Goal: Transaction & Acquisition: Purchase product/service

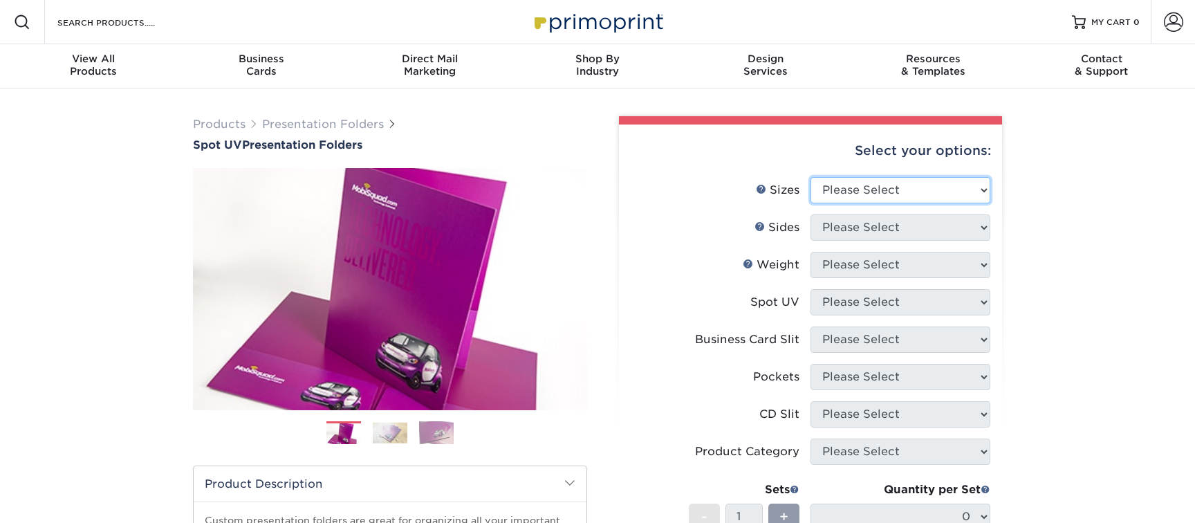
click at [860, 193] on select "Please Select 6" x 9" 9" x 12"" at bounding box center [901, 190] width 180 height 26
click at [811, 177] on select "Please Select 6" x 9" 9" x 12"" at bounding box center [901, 190] width 180 height 26
click at [863, 195] on select "Please Select 6" x 9" 9" x 12"" at bounding box center [901, 190] width 180 height 26
select select "9.00x12.00"
click at [811, 177] on select "Please Select 6" x 9" 9" x 12"" at bounding box center [901, 190] width 180 height 26
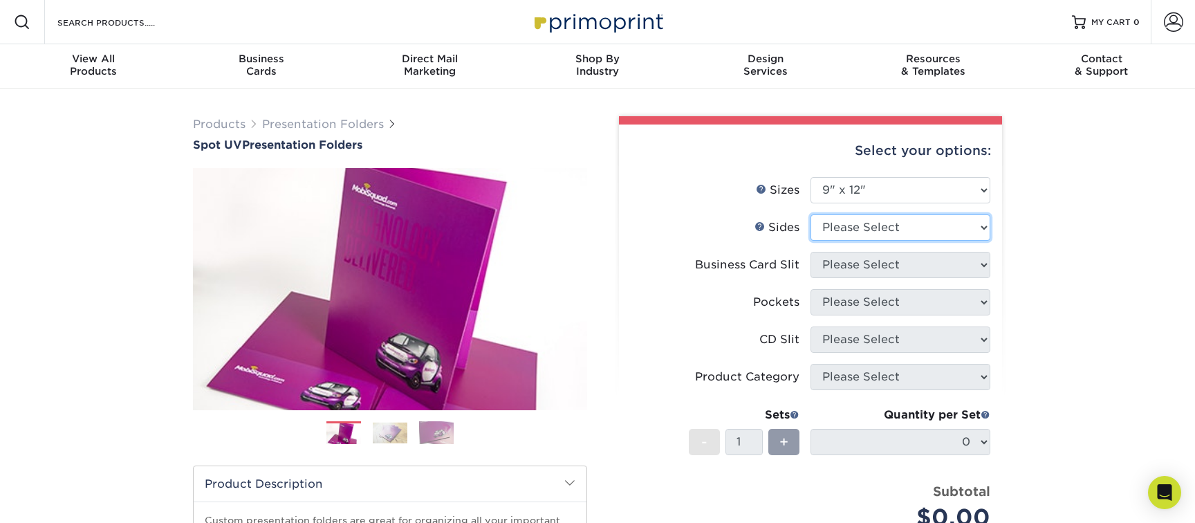
click at [908, 215] on select "Please Select Print Both Sides Print Front Only" at bounding box center [901, 227] width 180 height 26
select select "13abbda7-1d64-4f25-8bb2-c179b224825d"
click at [811, 214] on select "Please Select Print Both Sides Print Front Only" at bounding box center [901, 227] width 180 height 26
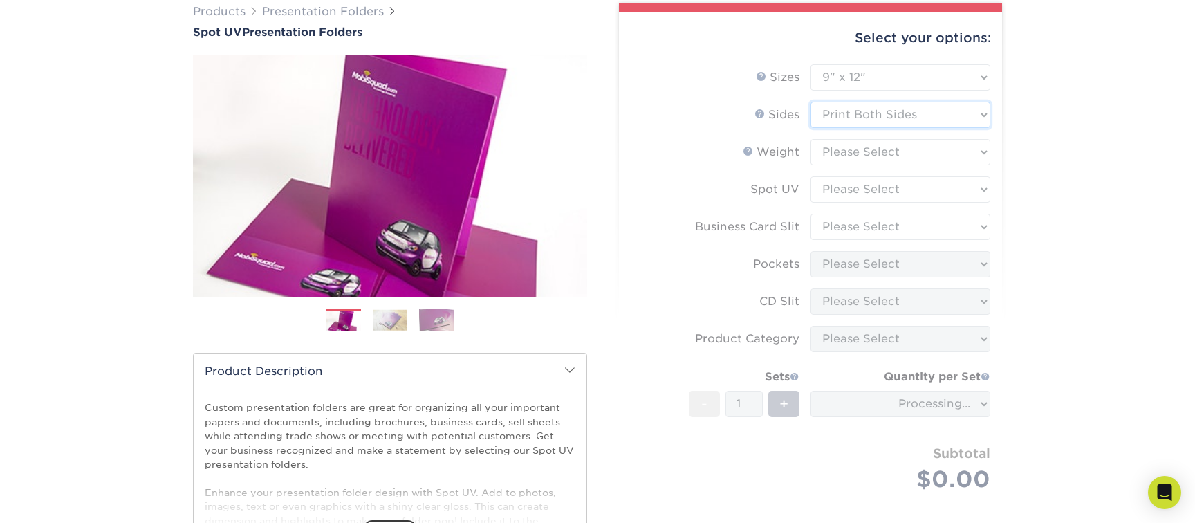
scroll to position [114, 0]
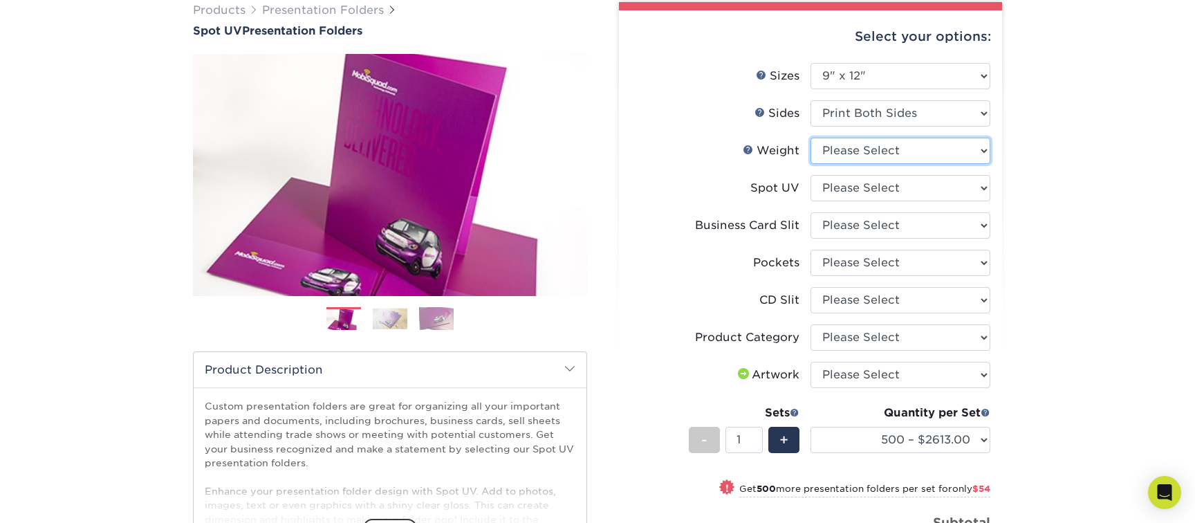
click at [889, 156] on select "Please Select 16PT" at bounding box center [901, 151] width 180 height 26
select select "16PT"
click at [811, 138] on select "Please Select 16PT" at bounding box center [901, 151] width 180 height 26
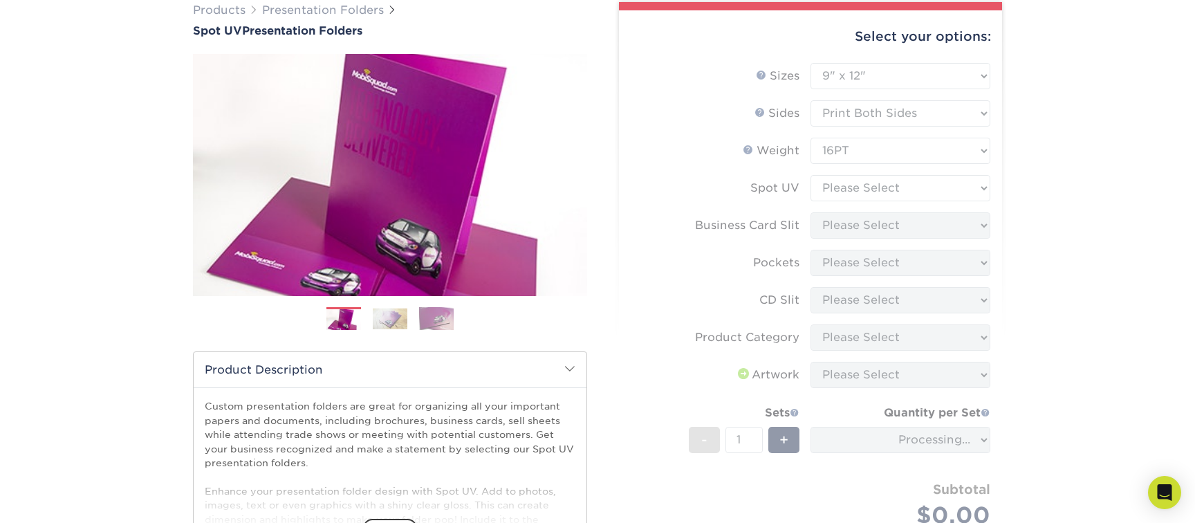
click at [878, 183] on form "Sizes Help Sizes Please Select 6" x 9" 9" x 12" Sides Weight Help" at bounding box center [810, 311] width 361 height 497
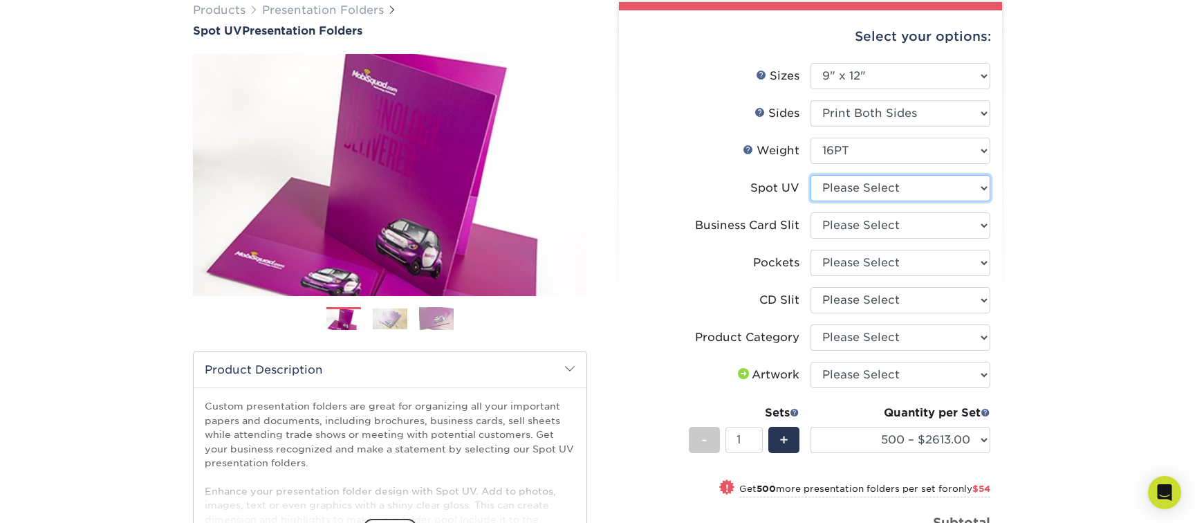
click at [878, 185] on select "Please Select Front Only" at bounding box center [901, 188] width 180 height 26
select select "1"
click at [811, 175] on select "Please Select Front Only" at bounding box center [901, 188] width 180 height 26
click at [870, 217] on select "Please Select No Business Card Slits On Both Pockets - Horizontal On Both Pocke…" at bounding box center [901, 225] width 180 height 26
select select "9724ca60-ead4-43f8-a546-b15fcffaa25d"
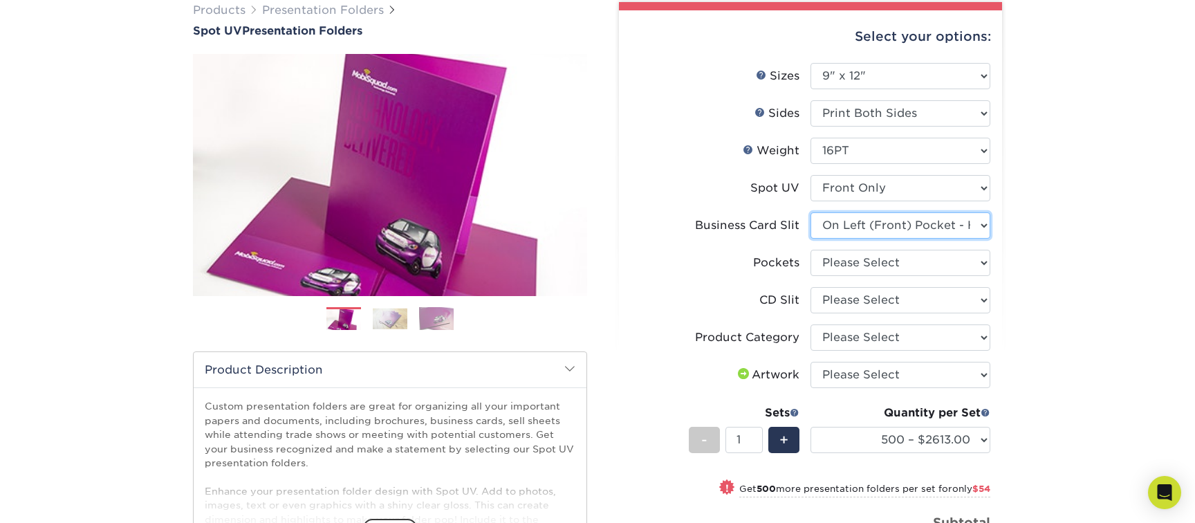
click at [811, 212] on select "Please Select No Business Card Slits On Both Pockets - Horizontal On Both Pocke…" at bounding box center [901, 225] width 180 height 26
click at [847, 269] on select "Please Select 1 Pocket on the Left (Front) Side 1 Pocket on the Right (Back) Si…" at bounding box center [901, 263] width 180 height 26
select select "e8427203-e3c7-4640-a4e8-bae00c228d98"
click at [811, 250] on select "Please Select 1 Pocket on the Left (Front) Side 1 Pocket on the Right (Back) Si…" at bounding box center [901, 263] width 180 height 26
click at [849, 298] on select "Please Select No CD Slit On the Left (Front) Pocket On the Right (Back) Pocket …" at bounding box center [901, 300] width 180 height 26
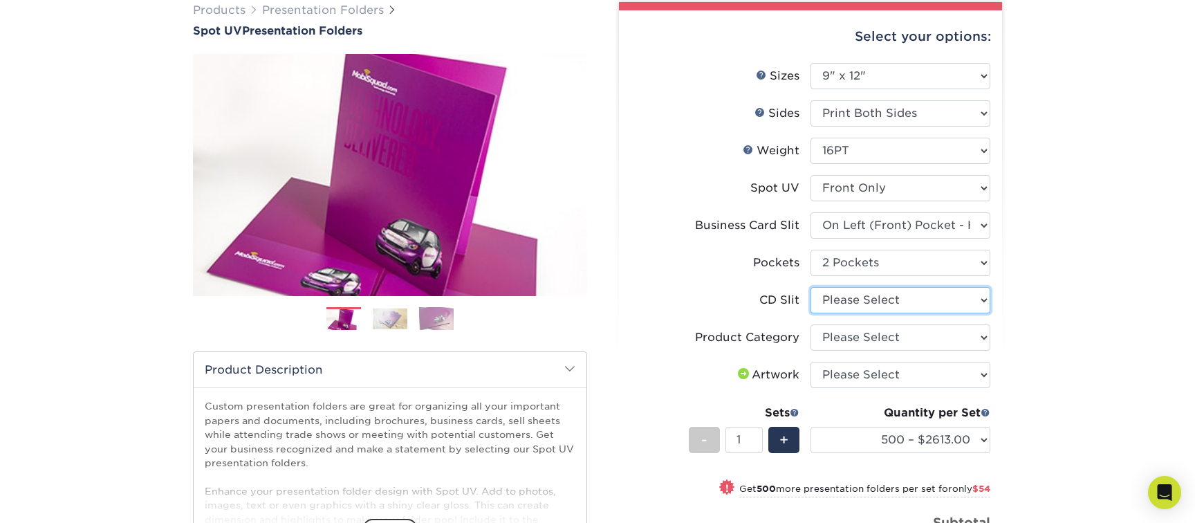
select select "a092264a-7428-4d8e-b024-417dbebc6e25"
click at [811, 287] on select "Please Select No CD Slit On the Left (Front) Pocket On the Right (Back) Pocket …" at bounding box center [901, 300] width 180 height 26
click at [845, 336] on select "Please Select Presentation Folders" at bounding box center [901, 337] width 180 height 26
select select "57f7a581-ec4a-49d7-930d-eb044a1d12ac"
click at [811, 324] on select "Please Select Presentation Folders" at bounding box center [901, 337] width 180 height 26
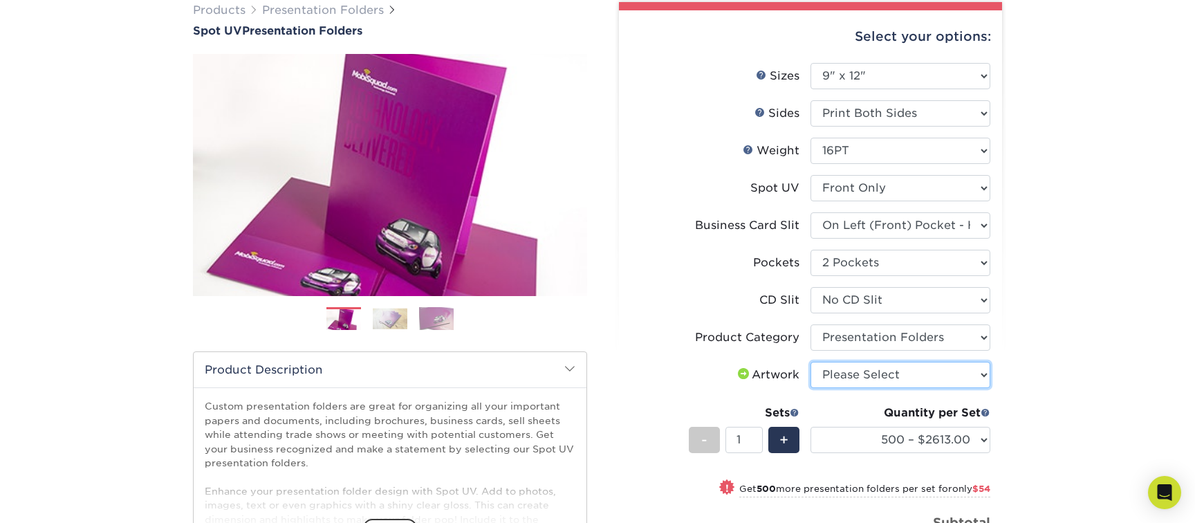
click at [847, 371] on select "Please Select I will upload files I need a design - $75" at bounding box center [901, 375] width 180 height 26
select select "upload"
click at [811, 362] on select "Please Select I will upload files I need a design - $75" at bounding box center [901, 375] width 180 height 26
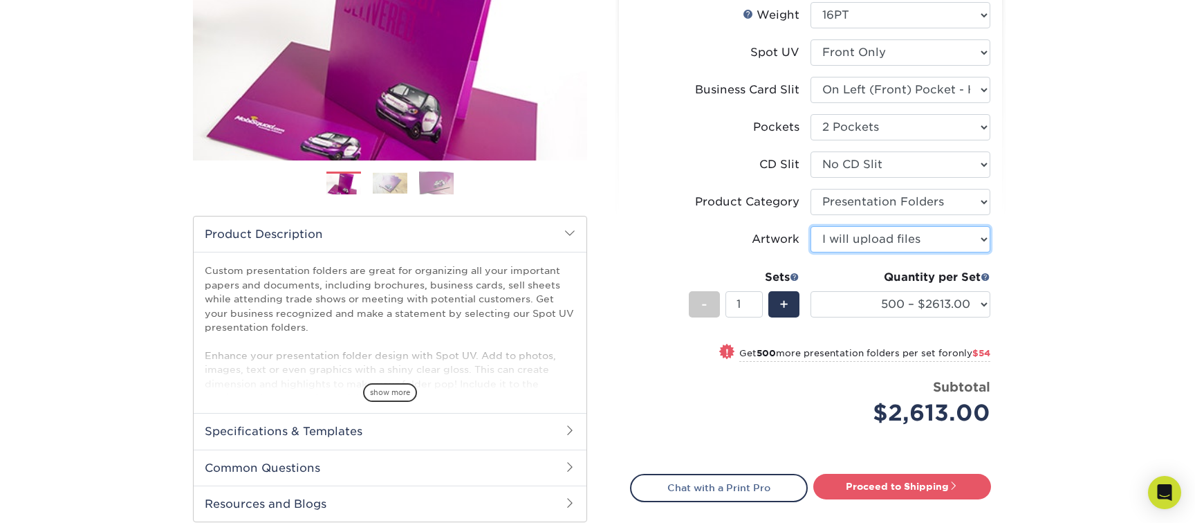
scroll to position [269, 0]
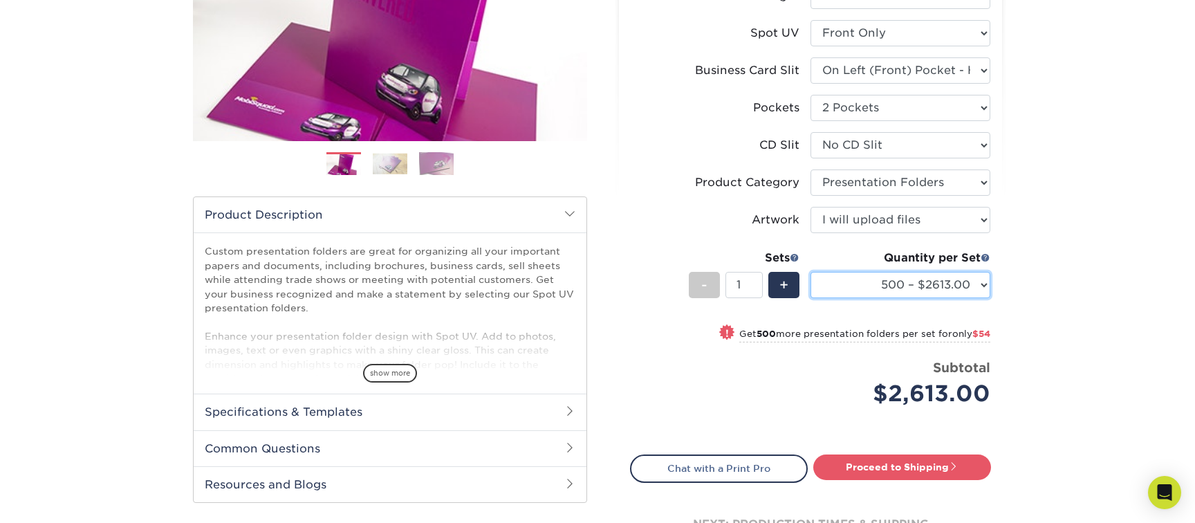
click at [873, 278] on select "500 – $2613.00 1000 – $2667.00 2500 – $3956.00 5000 – $6259.00 10000 – $12465.0…" at bounding box center [901, 285] width 180 height 26
click at [872, 104] on select "Please Select 1 Pocket on the Left (Front) Side 1 Pocket on the Right (Back) Si…" at bounding box center [901, 108] width 180 height 26
click at [811, 95] on select "Please Select 1 Pocket on the Left (Front) Side 1 Pocket on the Right (Back) Si…" at bounding box center [901, 108] width 180 height 26
click at [865, 107] on select "Please Select 1 Pocket on the Left (Front) Side 1 Pocket on the Right (Back) Si…" at bounding box center [901, 108] width 180 height 26
select select "e8427203-e3c7-4640-a4e8-bae00c228d98"
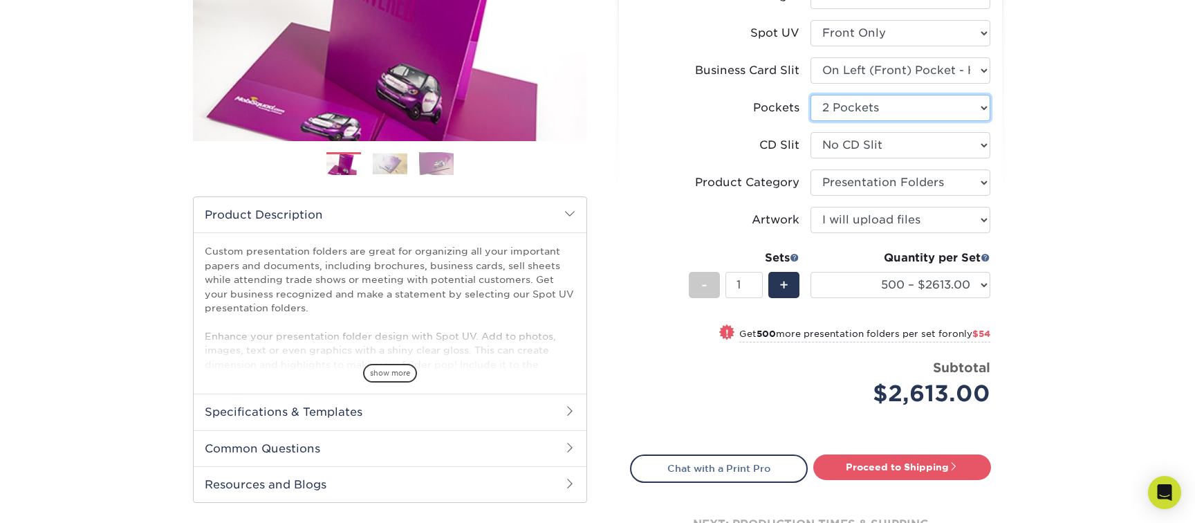
click at [811, 95] on select "Please Select 1 Pocket on the Left (Front) Side 1 Pocket on the Right (Back) Si…" at bounding box center [901, 108] width 180 height 26
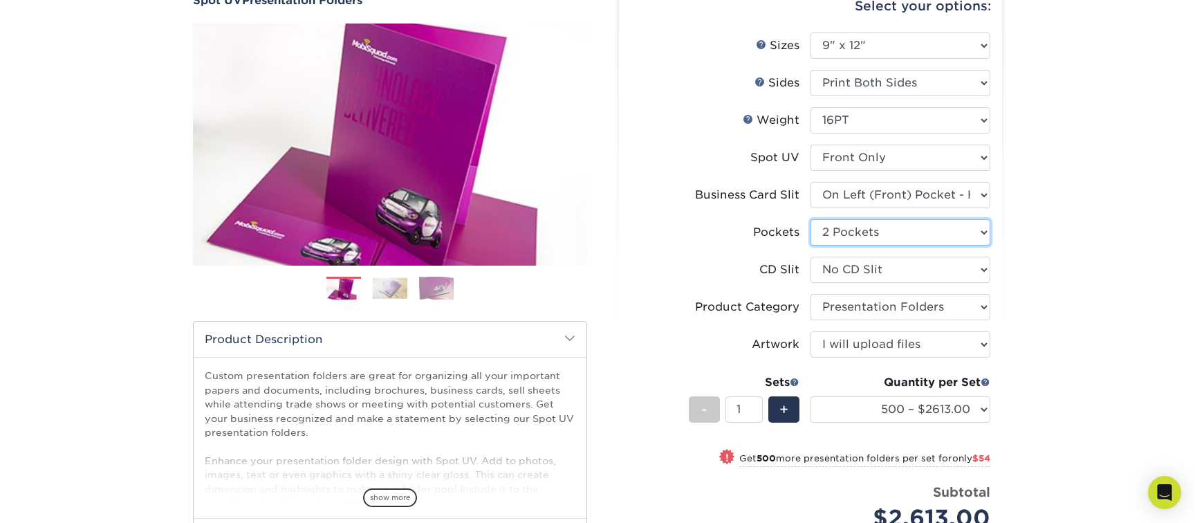
scroll to position [138, 0]
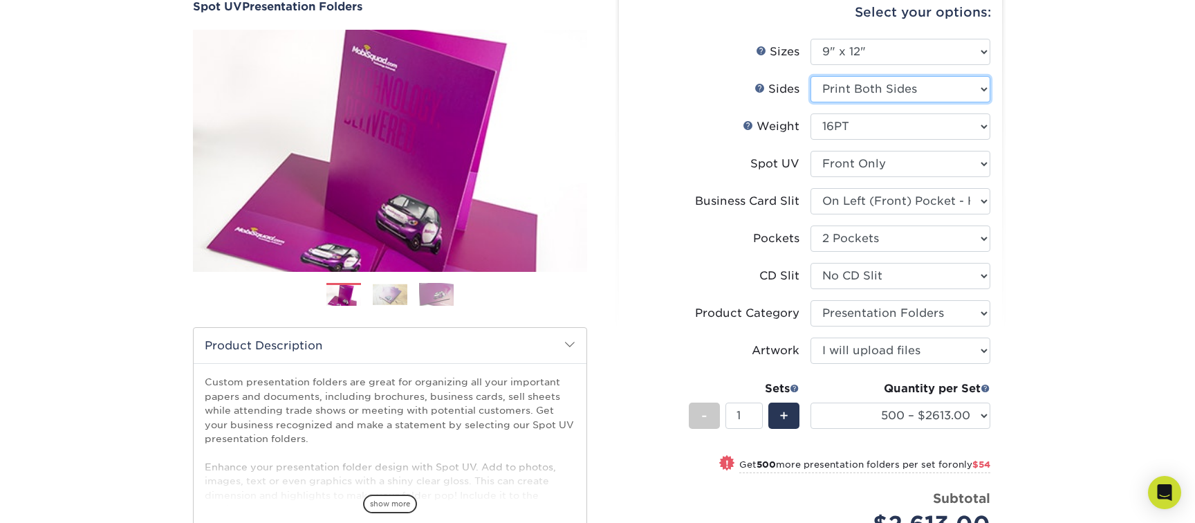
click at [866, 89] on select "Please Select Print Both Sides Print Front Only" at bounding box center [901, 89] width 180 height 26
select select "32d3c223-f82c-492b-b915-ba065a00862f"
click at [811, 76] on select "Please Select Print Both Sides Print Front Only" at bounding box center [901, 89] width 180 height 26
select select "-1"
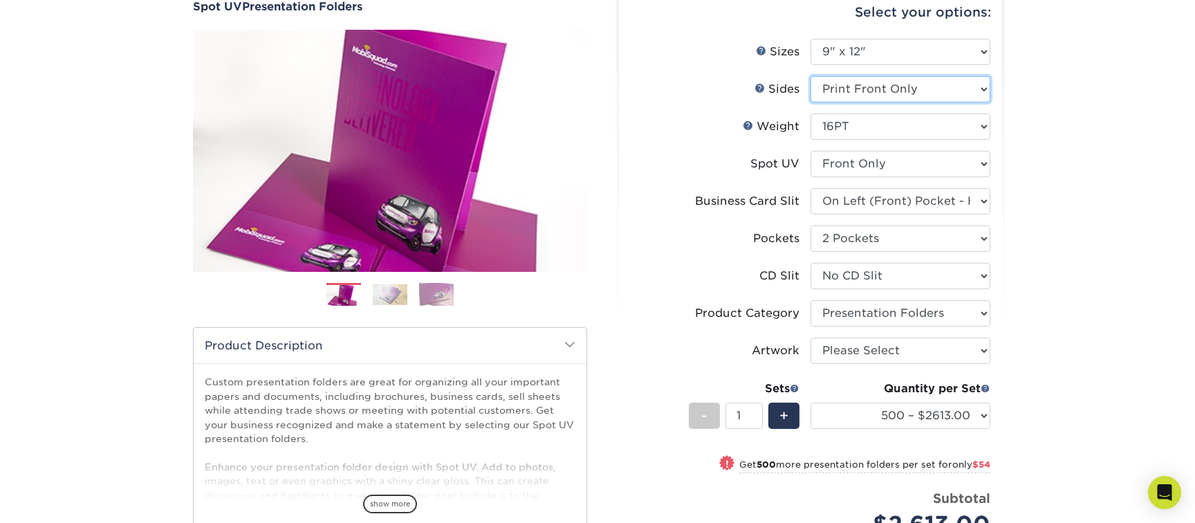
select select "-1"
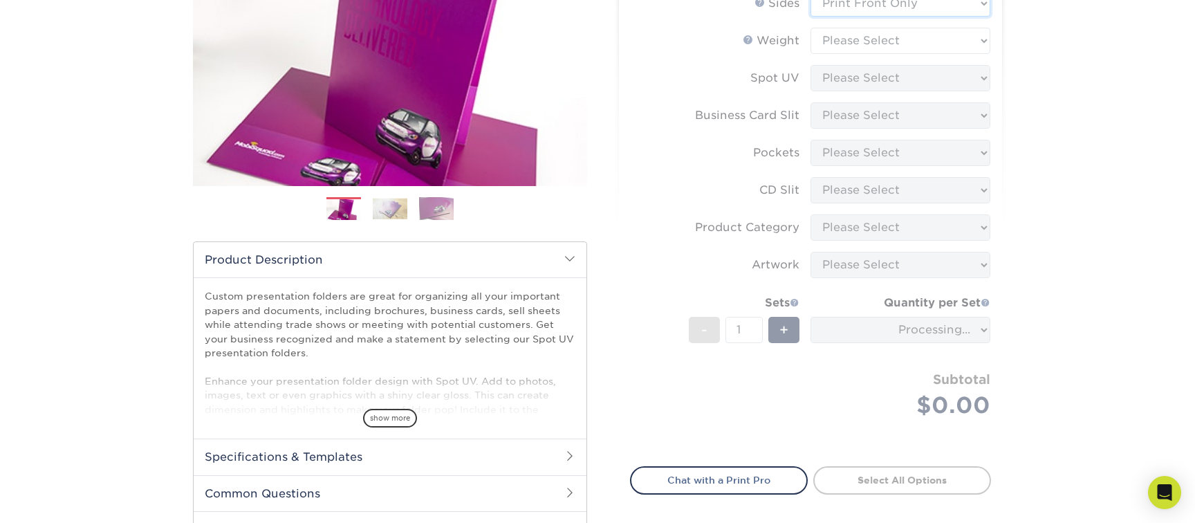
scroll to position [232, 0]
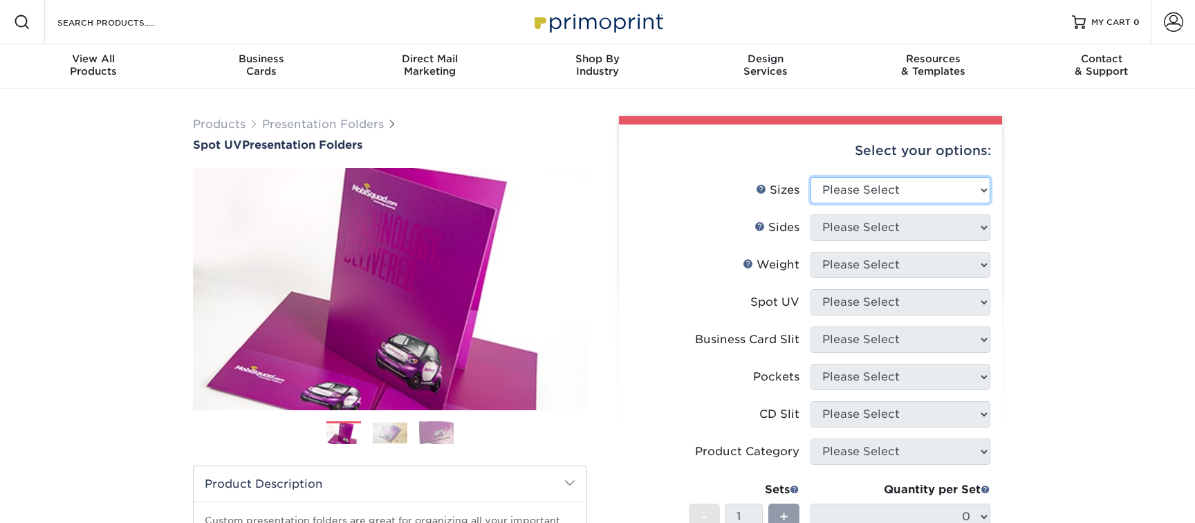
click at [898, 187] on select "Please Select 6" x 9" 9" x 12"" at bounding box center [901, 190] width 180 height 26
select select "9.00x12.00"
click at [811, 177] on select "Please Select 6" x 9" 9" x 12"" at bounding box center [901, 190] width 180 height 26
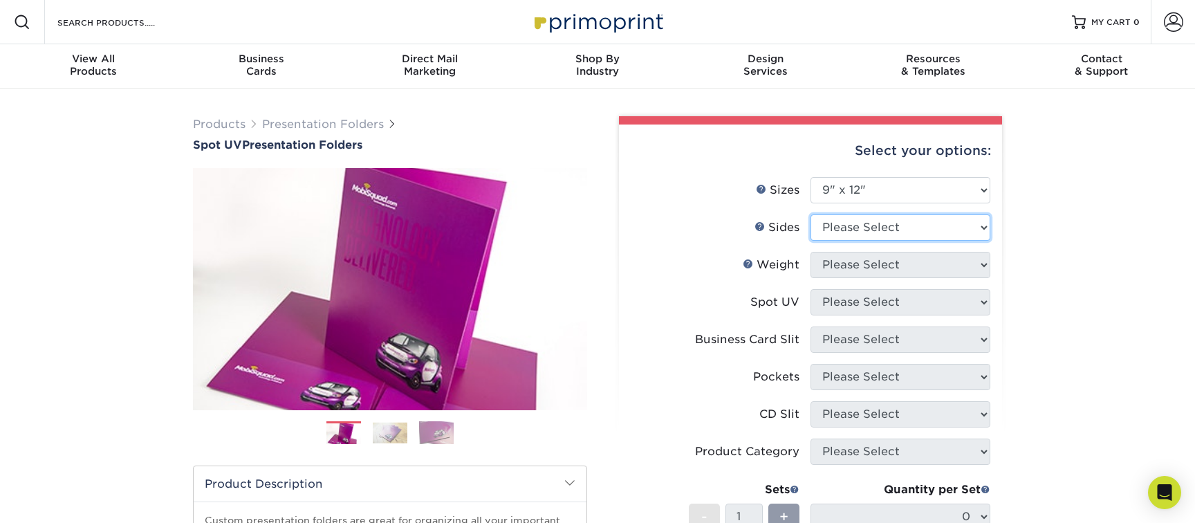
click at [872, 226] on select "Please Select Print Both Sides Print Front Only" at bounding box center [901, 227] width 180 height 26
select select "32d3c223-f82c-492b-b915-ba065a00862f"
click at [811, 214] on select "Please Select Print Both Sides Print Front Only" at bounding box center [901, 227] width 180 height 26
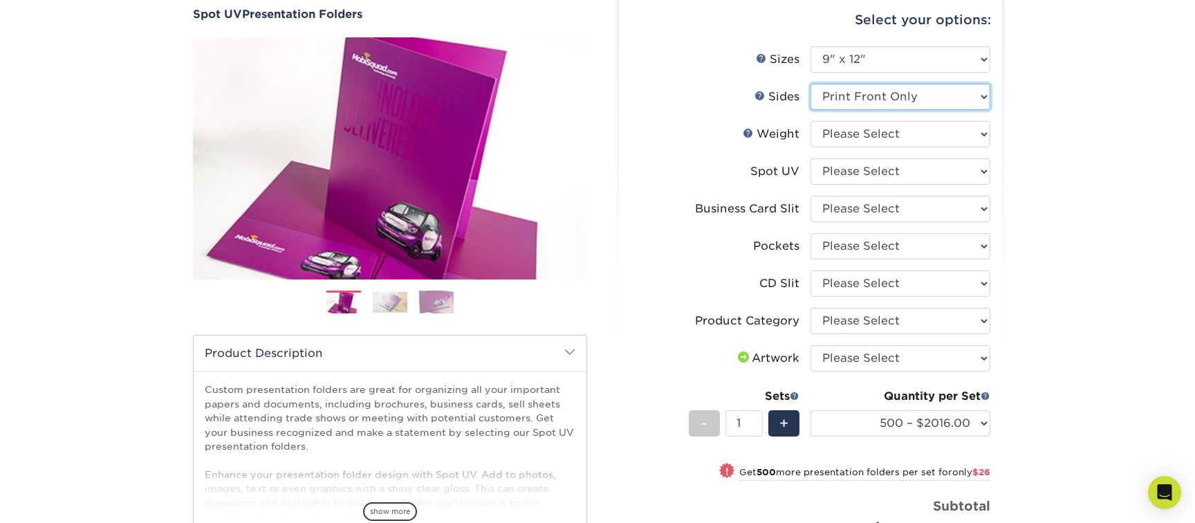
scroll to position [130, 0]
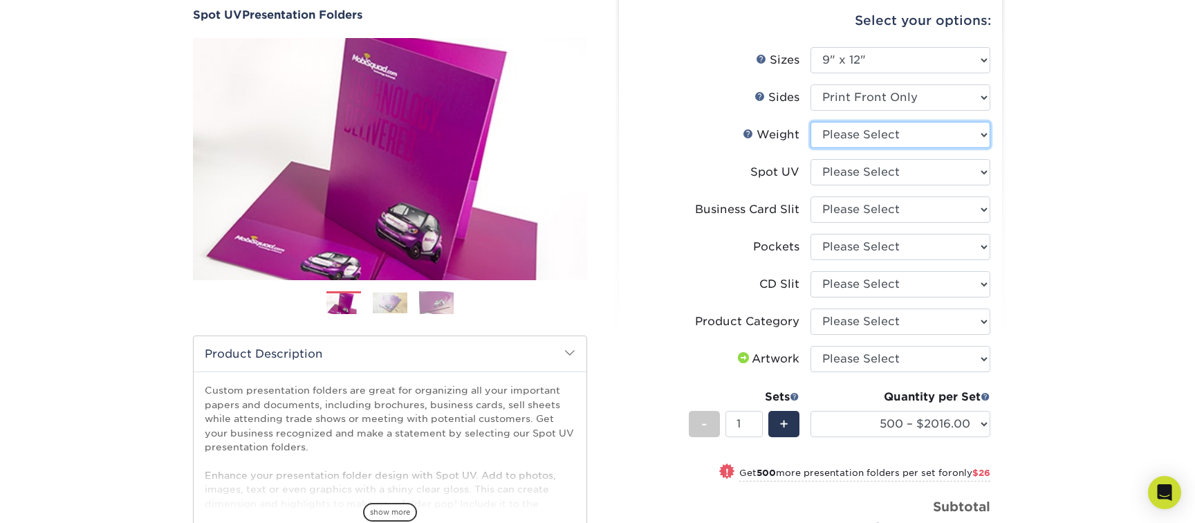
click at [886, 145] on select "Please Select 16PT" at bounding box center [901, 135] width 180 height 26
select select "16PT"
click at [811, 122] on select "Please Select 16PT" at bounding box center [901, 135] width 180 height 26
click at [873, 174] on select "Please Select Front Only" at bounding box center [901, 172] width 180 height 26
select select "1"
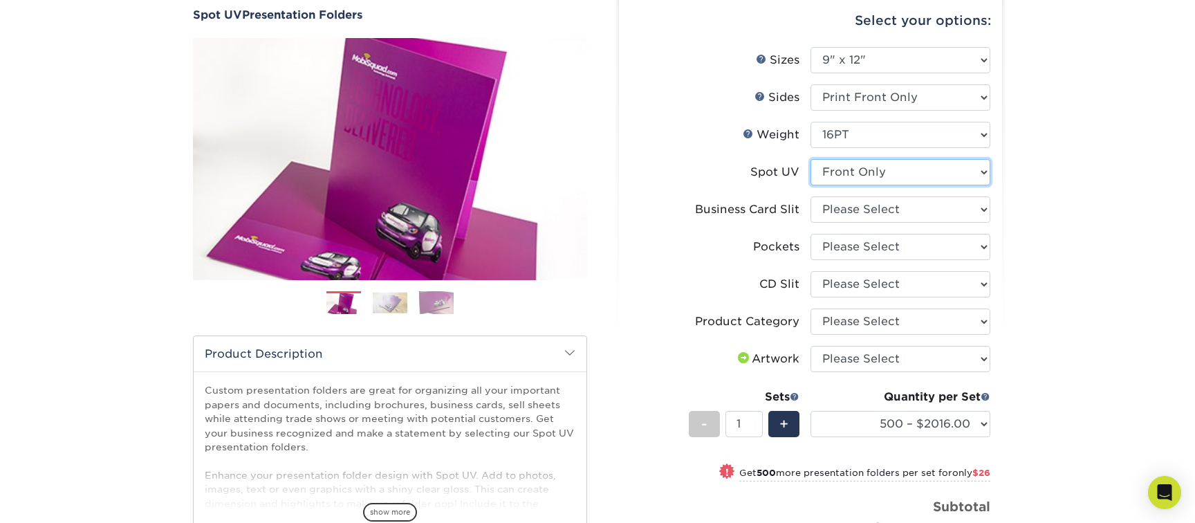
click at [811, 159] on select "Please Select Front Only" at bounding box center [901, 172] width 180 height 26
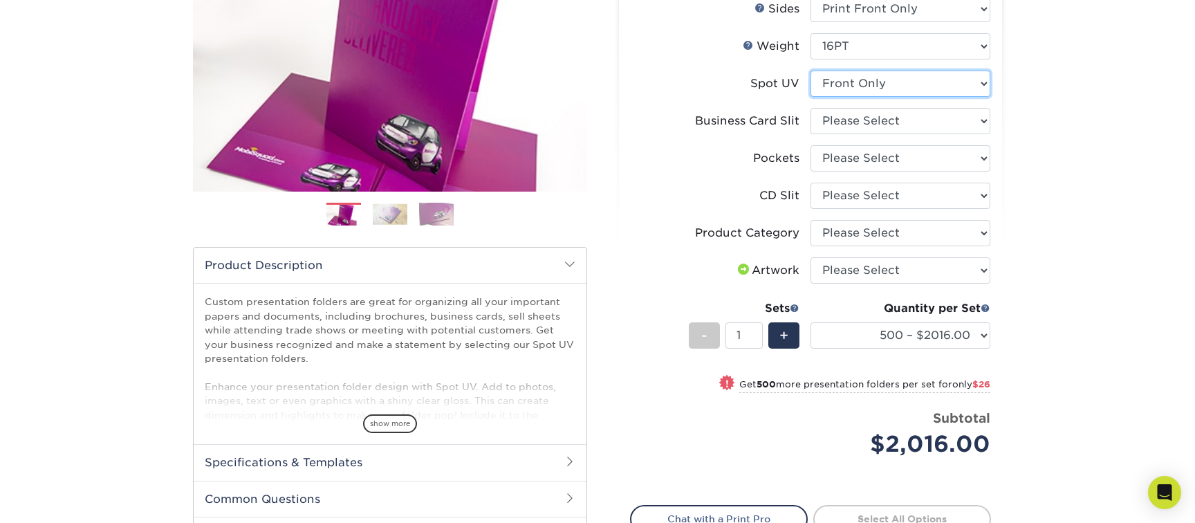
scroll to position [232, 0]
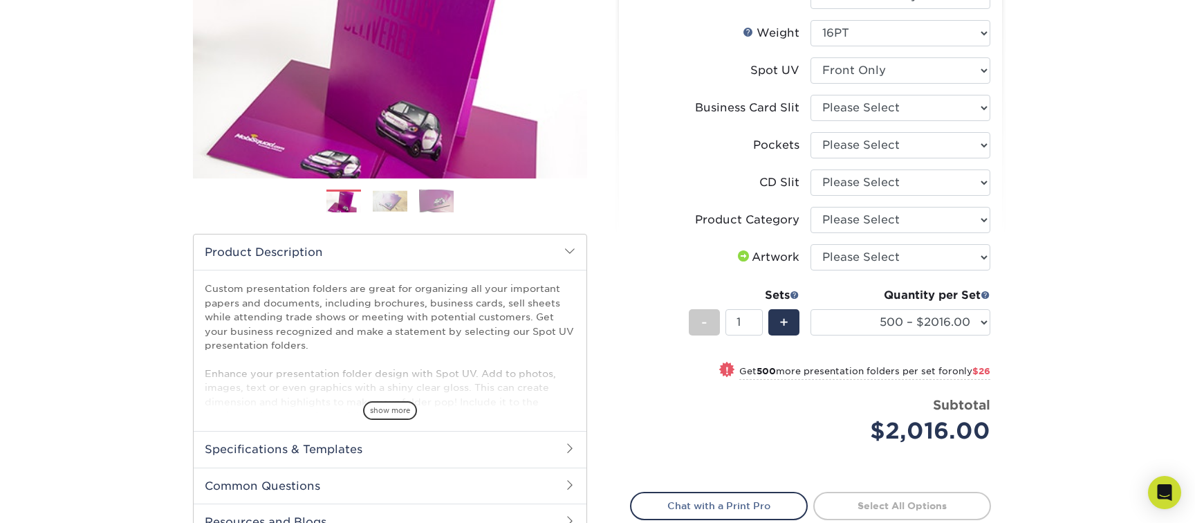
click at [774, 370] on small "Get 500 more presentation folders per set for only $26" at bounding box center [864, 373] width 251 height 14
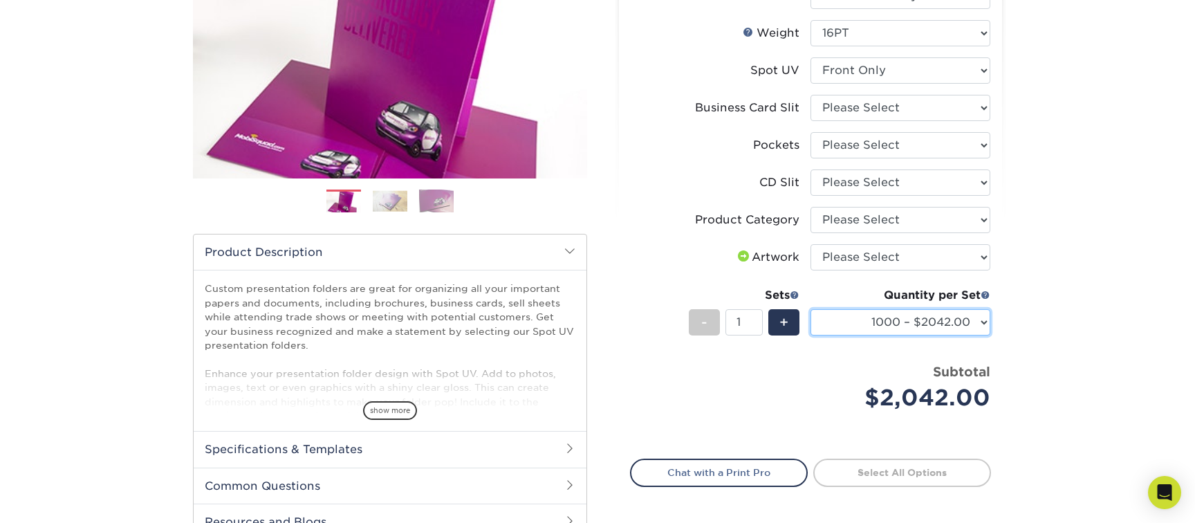
click at [840, 327] on select "500 – $2016.00 1000 – $2042.00 2500 – $3417.00 5000 – $5178.00 10000 – $10129.0…" at bounding box center [901, 322] width 180 height 26
click at [889, 315] on select "500 – $2016.00 1000 – $2042.00 2500 – $3417.00 5000 – $5178.00 10000 – $10129.0…" at bounding box center [901, 322] width 180 height 26
click at [811, 309] on select "500 – $2016.00 1000 – $2042.00 2500 – $3417.00 5000 – $5178.00 10000 – $10129.0…" at bounding box center [901, 322] width 180 height 26
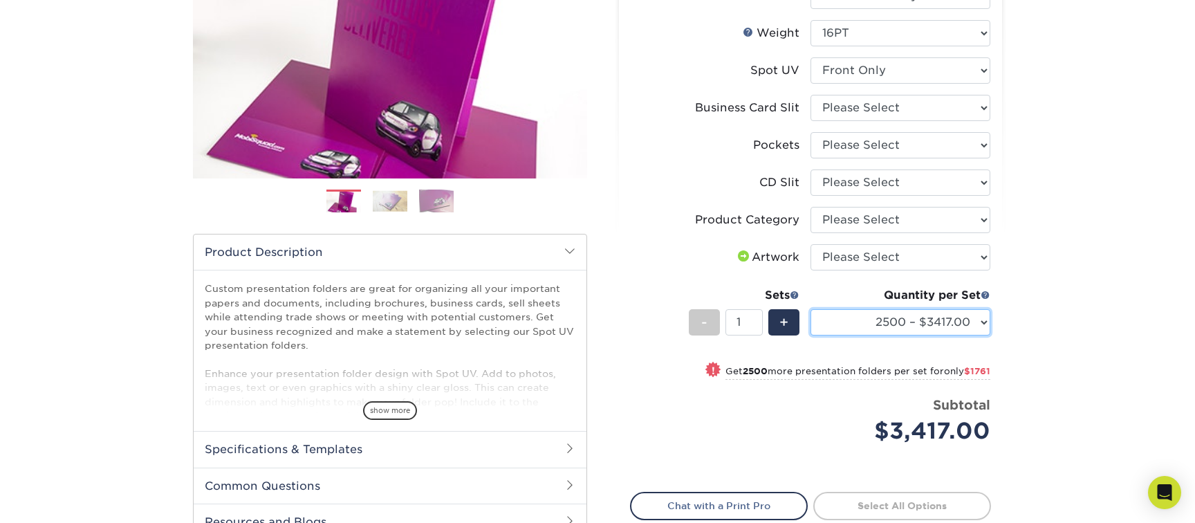
click at [950, 324] on select "500 – $2016.00 1000 – $2042.00 2500 – $3417.00 5000 – $5178.00 10000 – $10129.0…" at bounding box center [901, 322] width 180 height 26
select select "500 – $2016.00"
click at [811, 309] on select "500 – $2016.00 1000 – $2042.00 2500 – $3417.00 5000 – $5178.00 10000 – $10129.0…" at bounding box center [901, 322] width 180 height 26
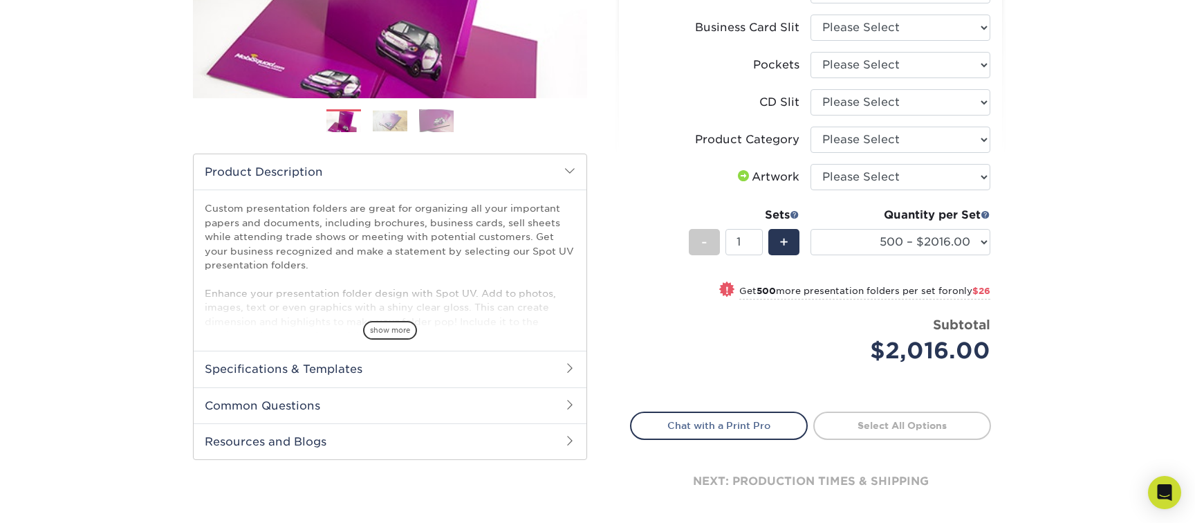
scroll to position [350, 0]
